Goal: Find specific page/section: Find specific page/section

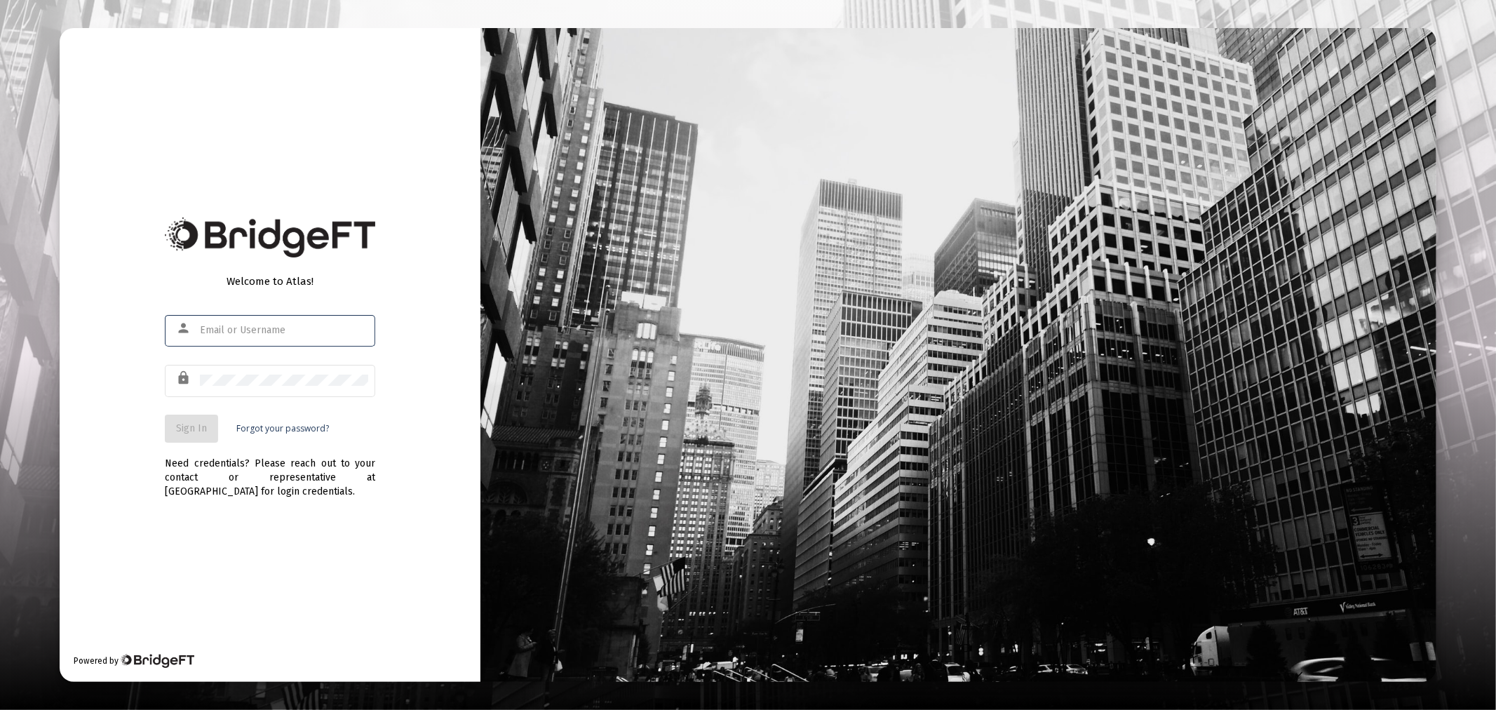
click at [187, 318] on div "person" at bounding box center [186, 328] width 27 height 24
drag, startPoint x: 234, startPoint y: 330, endPoint x: 244, endPoint y: 346, distance: 18.7
click at [234, 330] on input "text" at bounding box center [284, 330] width 168 height 11
type input "[PERSON_NAME][EMAIL_ADDRESS][DOMAIN_NAME]"
click at [202, 432] on span "Sign In" at bounding box center [191, 428] width 31 height 12
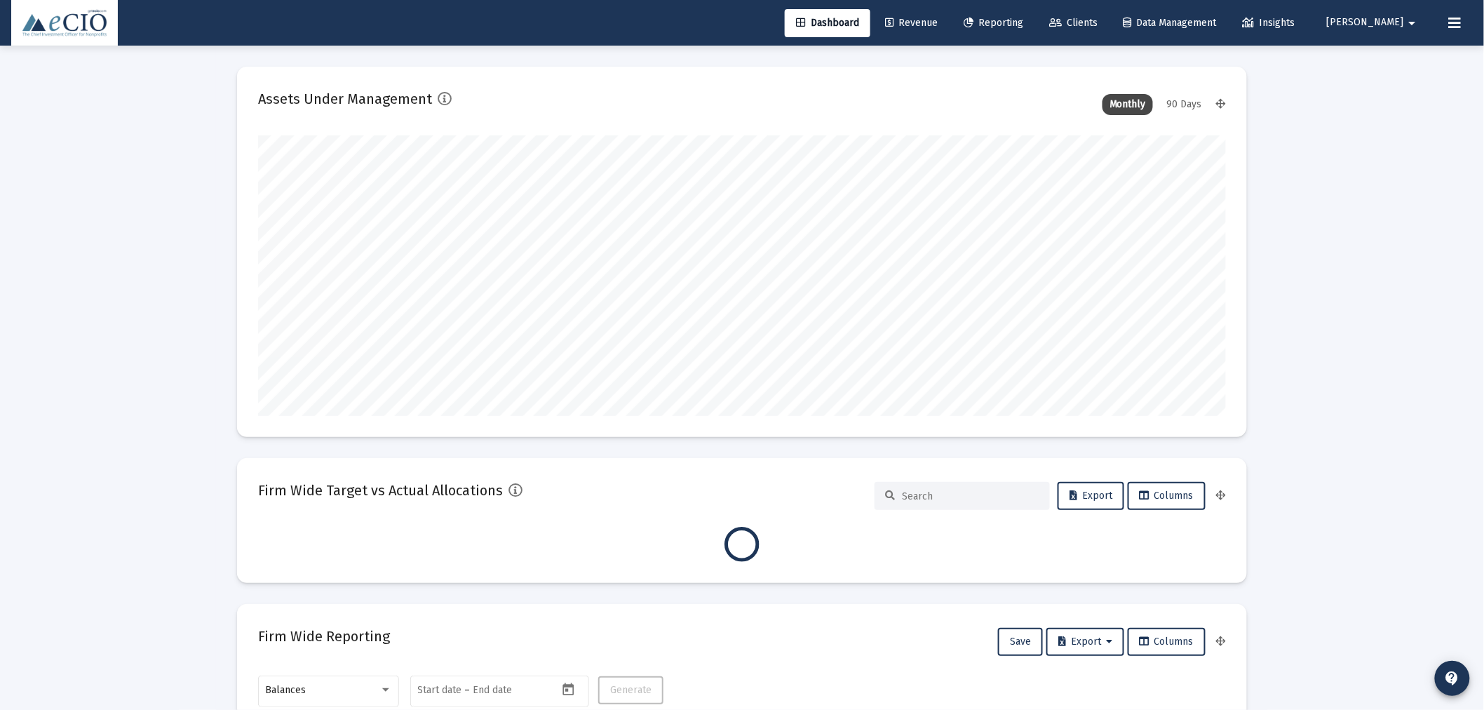
scroll to position [281, 520]
type input "[DATE]"
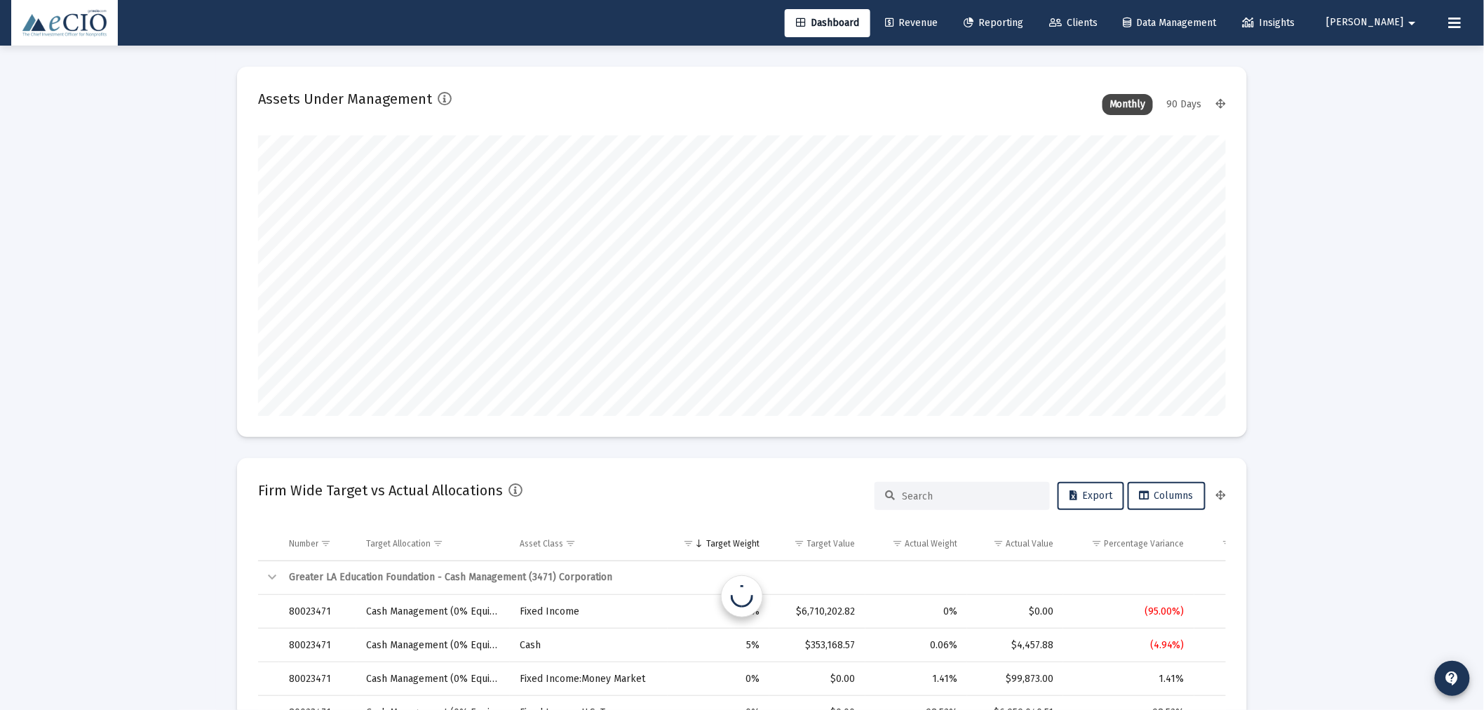
scroll to position [281, 452]
click at [727, 72] on mat-card "Assets Under Management Monthly 90 Days" at bounding box center [742, 252] width 1010 height 370
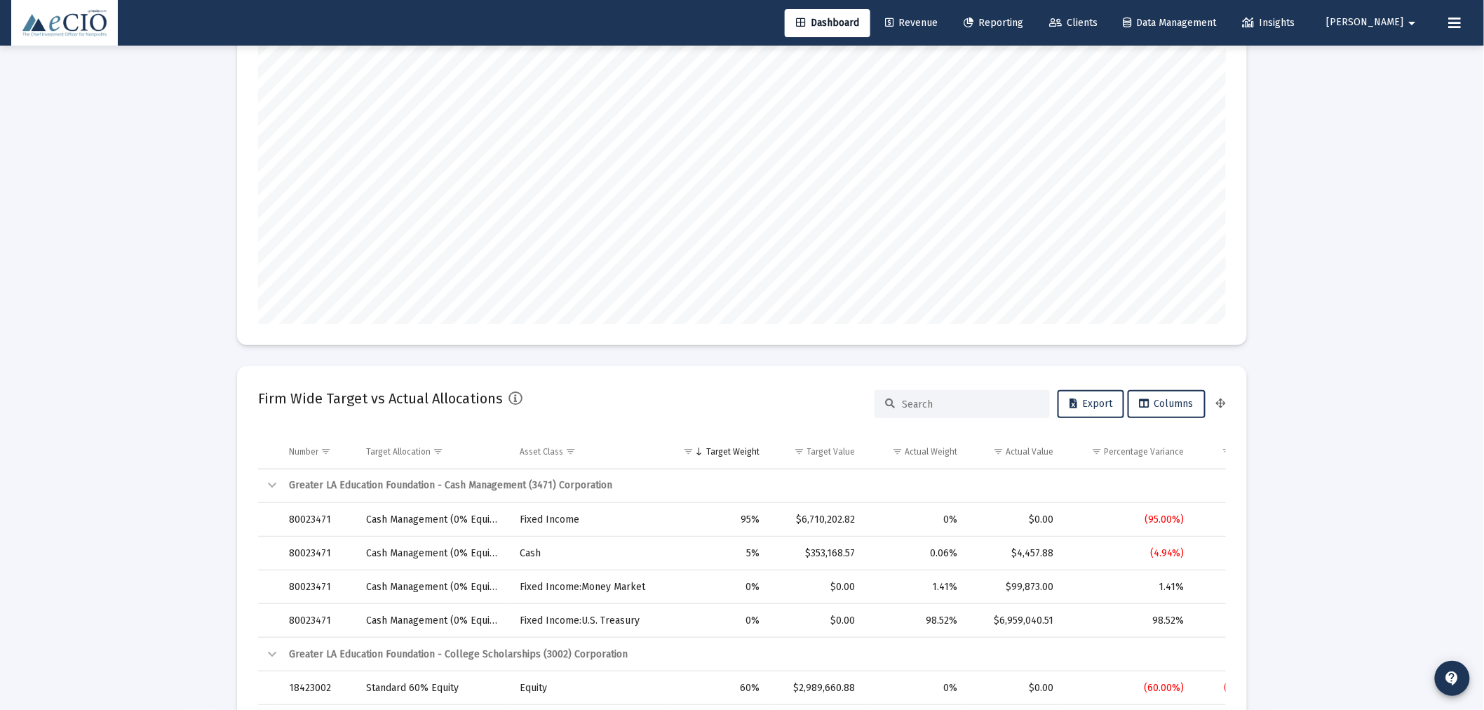
scroll to position [103, 0]
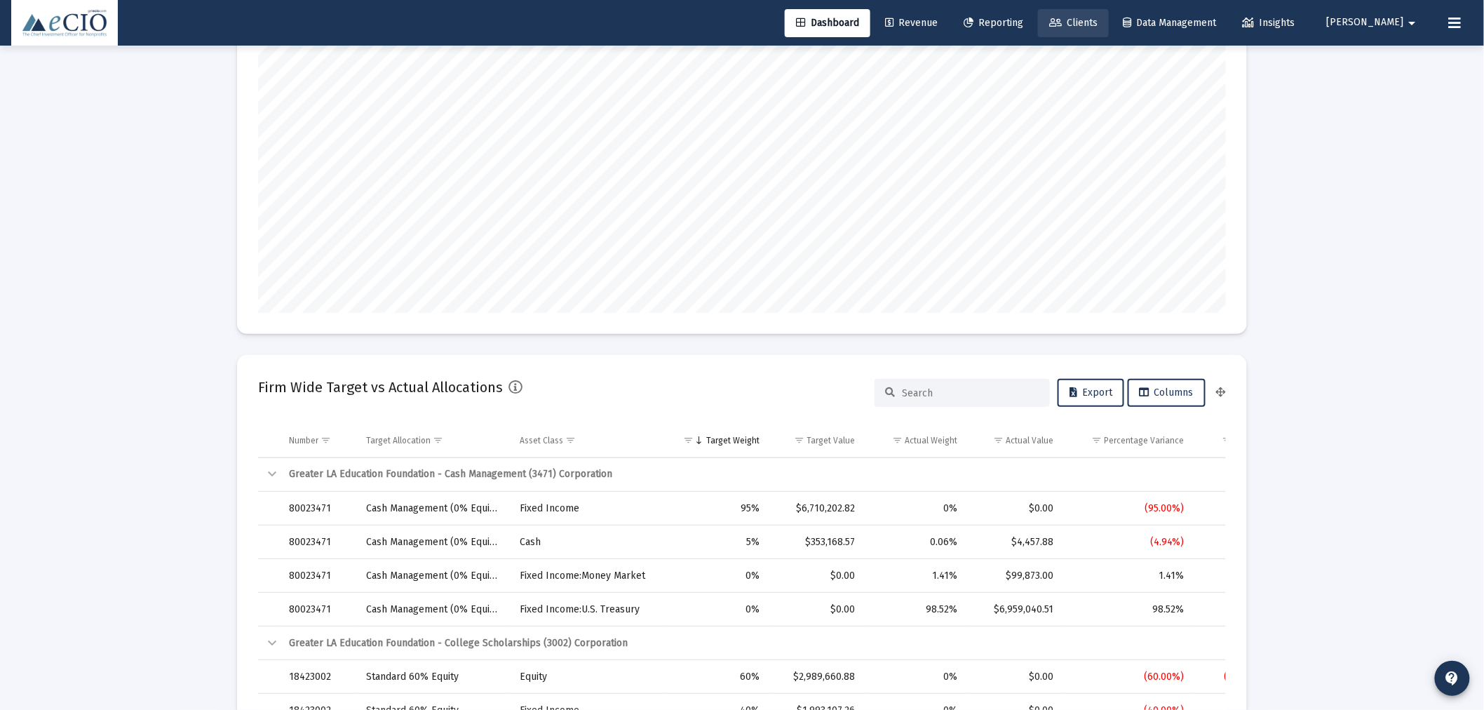
click at [1098, 20] on span "Clients" at bounding box center [1073, 23] width 48 height 12
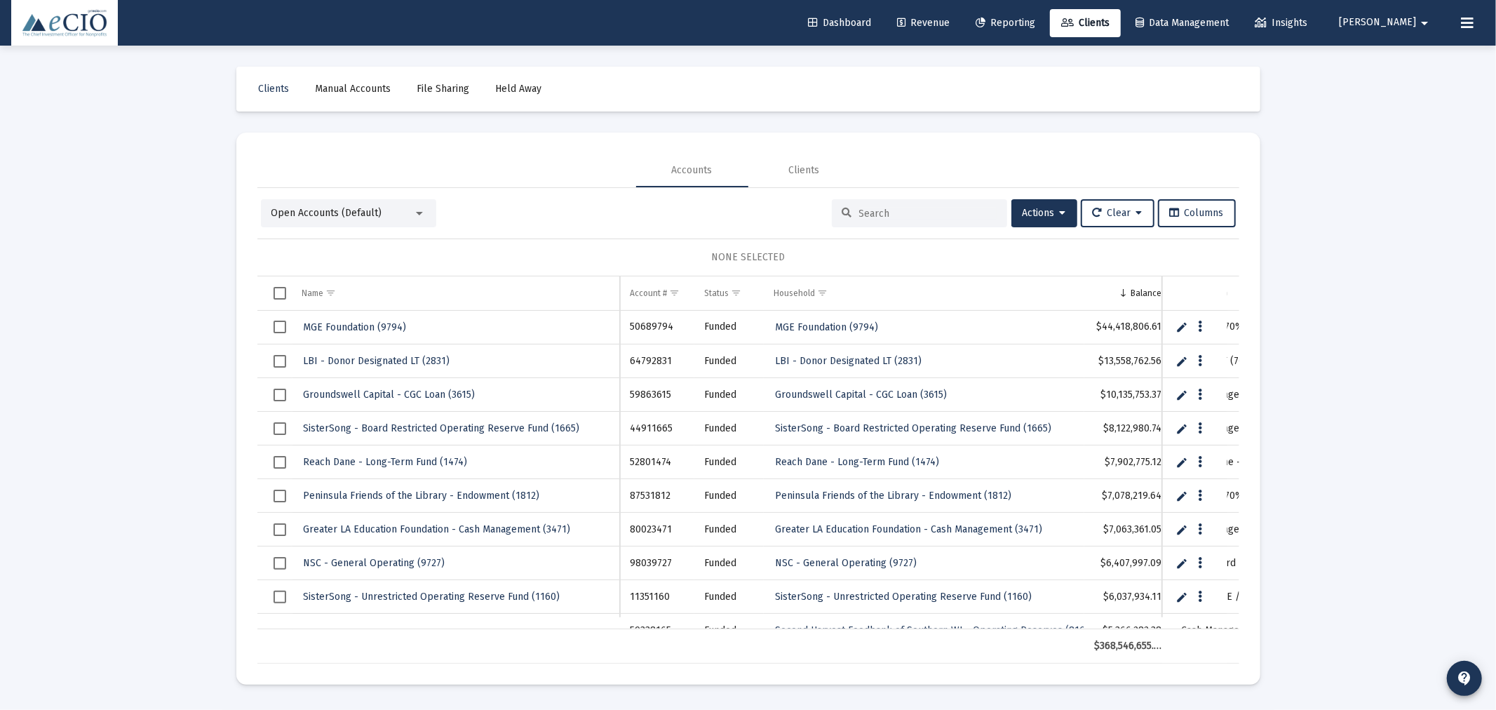
click at [872, 212] on input at bounding box center [927, 214] width 137 height 12
click at [976, 217] on input at bounding box center [927, 214] width 137 height 12
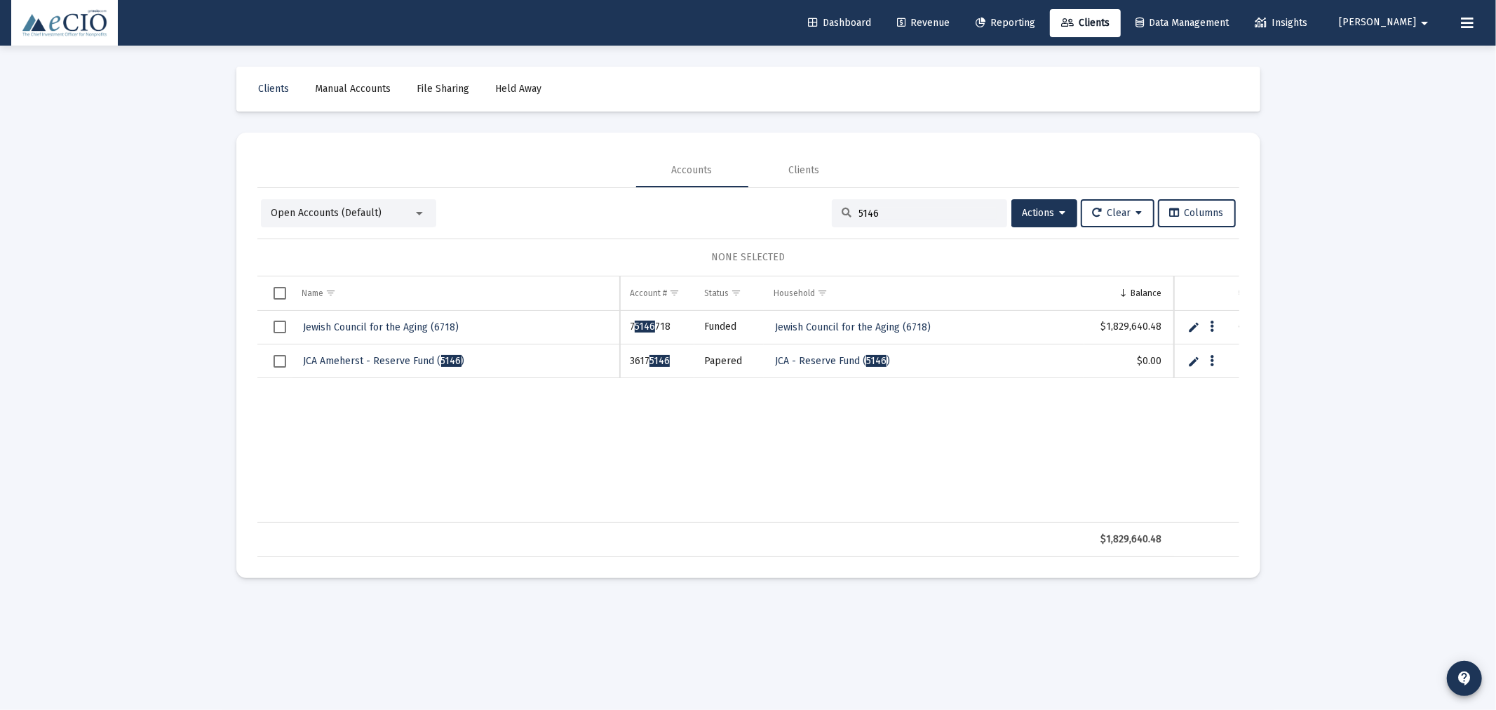
drag, startPoint x: 868, startPoint y: 208, endPoint x: 786, endPoint y: 207, distance: 82.8
click at [787, 199] on div "Open Accounts (Default) 5146 Actions Clear Columns" at bounding box center [748, 213] width 975 height 28
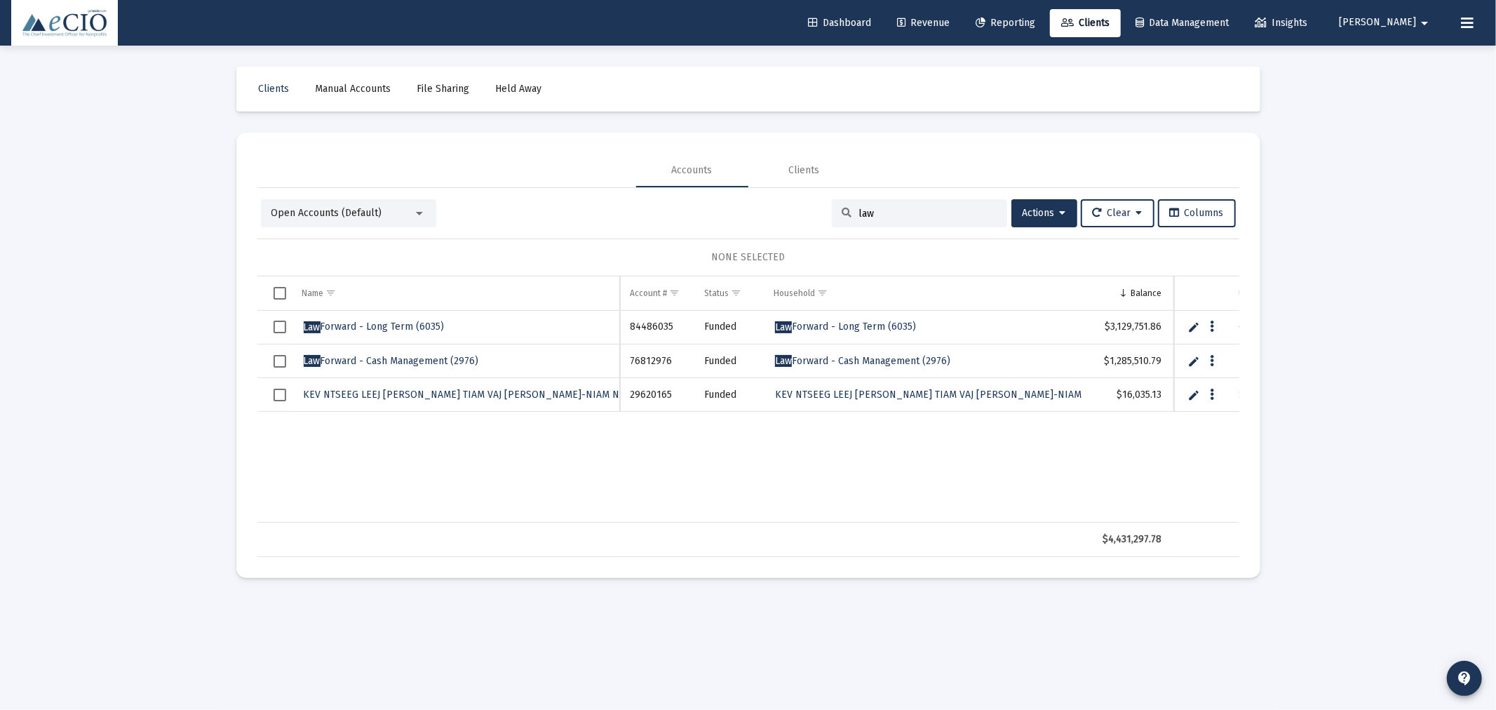
type input "law"
click at [389, 330] on span "Law Forward - Long Term (6035)" at bounding box center [374, 327] width 141 height 12
